Goal: Transaction & Acquisition: Book appointment/travel/reservation

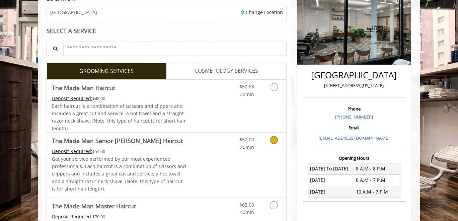
click at [228, 143] on link "$50.00 20min" at bounding box center [240, 142] width 28 height 18
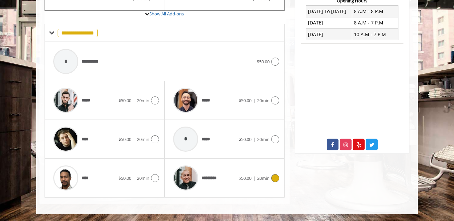
click at [216, 174] on span "*********" at bounding box center [196, 178] width 52 height 32
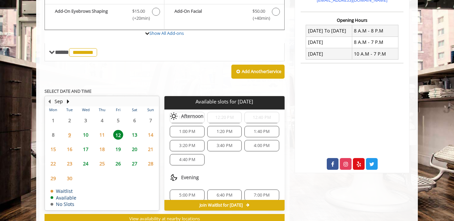
scroll to position [244, 0]
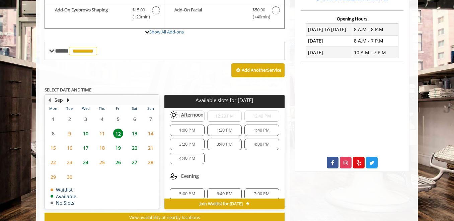
click at [220, 148] on div "3:40 PM" at bounding box center [224, 144] width 35 height 11
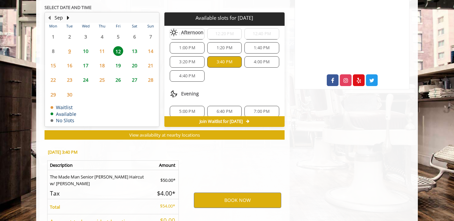
scroll to position [386, 0]
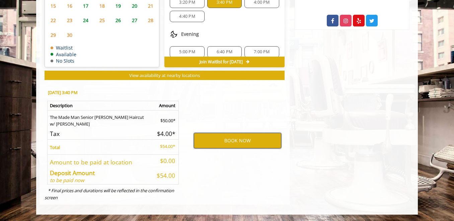
click at [229, 139] on button "BOOK NOW" at bounding box center [237, 140] width 87 height 15
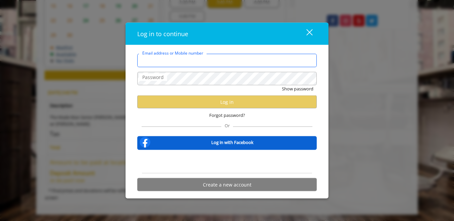
type input "**********"
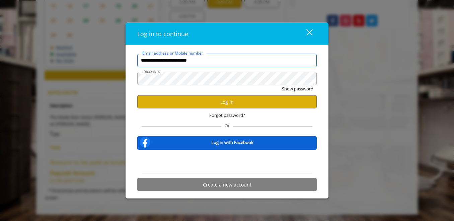
scroll to position [0, 0]
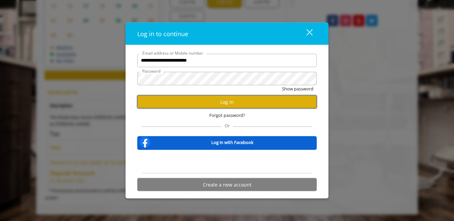
click at [234, 105] on button "Log in" at bounding box center [227, 101] width 180 height 13
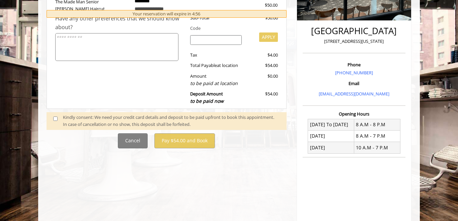
scroll to position [149, 0]
click at [56, 122] on span at bounding box center [58, 121] width 20 height 14
click at [55, 121] on span at bounding box center [58, 121] width 20 height 14
click at [53, 117] on span at bounding box center [58, 121] width 20 height 14
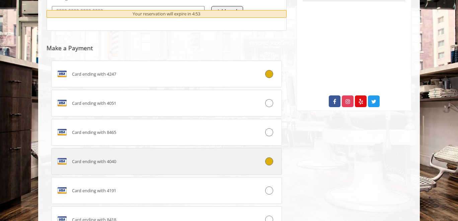
click at [124, 158] on div "Card ending with 4040" at bounding box center [148, 161] width 192 height 11
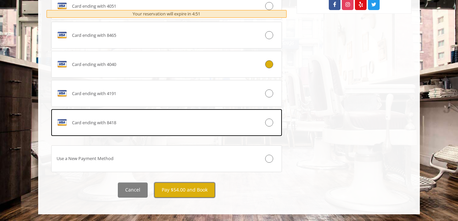
click at [172, 192] on button "Pay $54.00 and Book" at bounding box center [184, 190] width 61 height 15
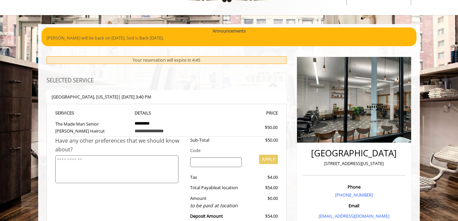
scroll to position [27, 0]
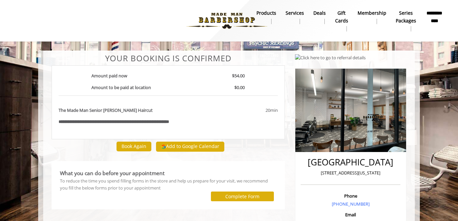
click at [181, 152] on div "Add to Google Calendar" at bounding box center [190, 146] width 73 height 15
click at [182, 148] on button "Add to Google Calendar" at bounding box center [190, 147] width 68 height 10
